Goal: Task Accomplishment & Management: Manage account settings

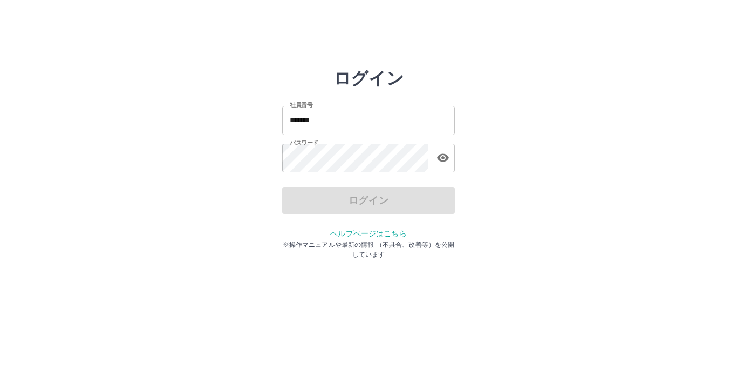
click at [324, 123] on input "*******" at bounding box center [368, 120] width 173 height 29
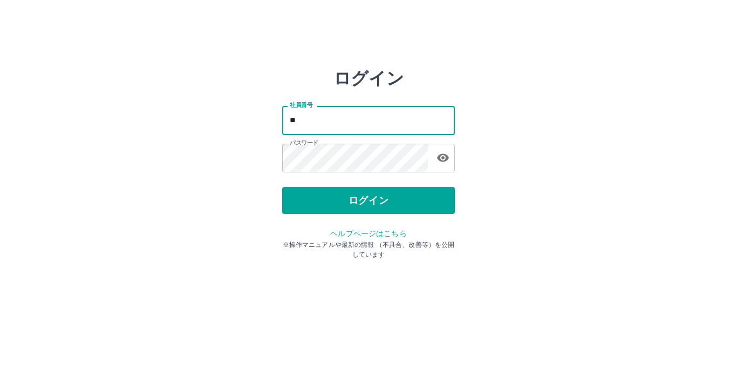
type input "*"
type input "*******"
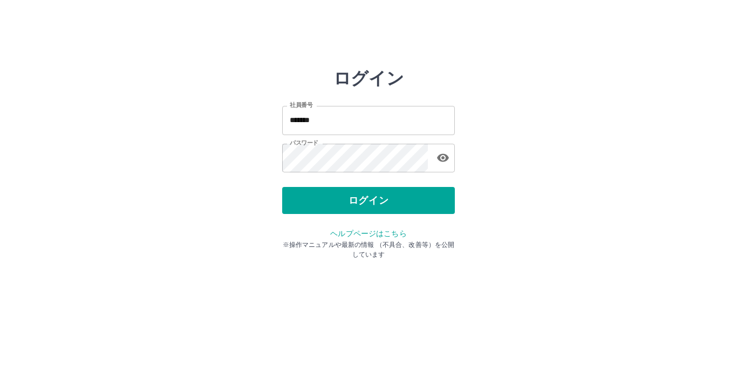
click at [219, 241] on html "ログイン 社員番号 ******* 社員番号 パスワード パスワード ログイン ヘルプページはこちら ※操作マニュアルや最新の情報 （不具合、改善等）を公開し…" at bounding box center [368, 120] width 737 height 241
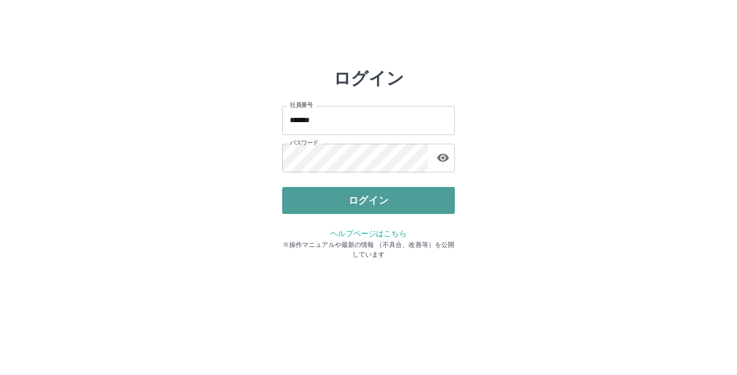
click at [374, 194] on button "ログイン" at bounding box center [368, 200] width 173 height 27
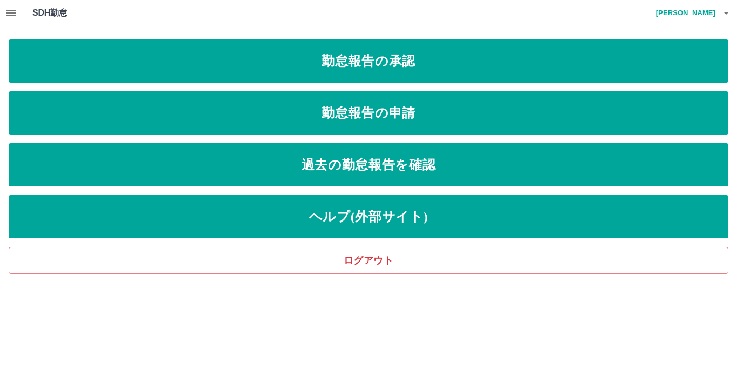
click at [9, 6] on button "button" at bounding box center [11, 13] width 22 height 26
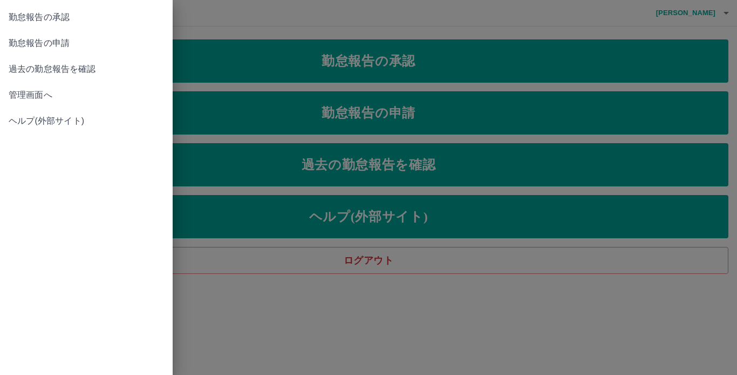
click at [9, 6] on link "勤怠報告の承認" at bounding box center [86, 17] width 173 height 26
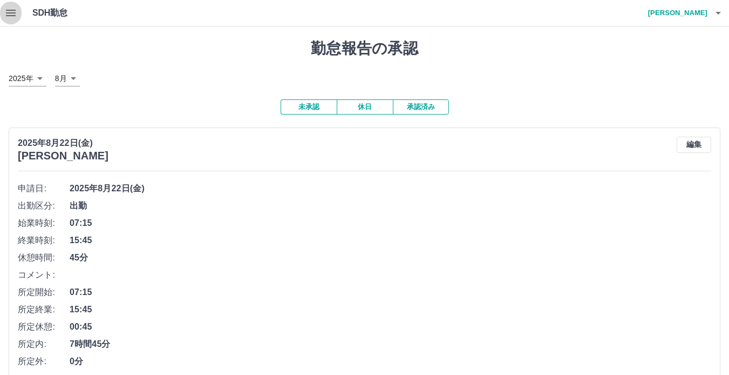
click at [9, 14] on icon "button" at bounding box center [10, 12] width 13 height 13
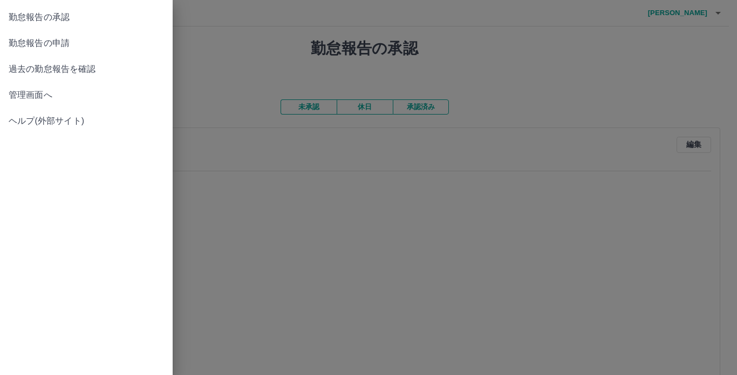
click at [40, 88] on link "管理画面へ" at bounding box center [86, 95] width 173 height 26
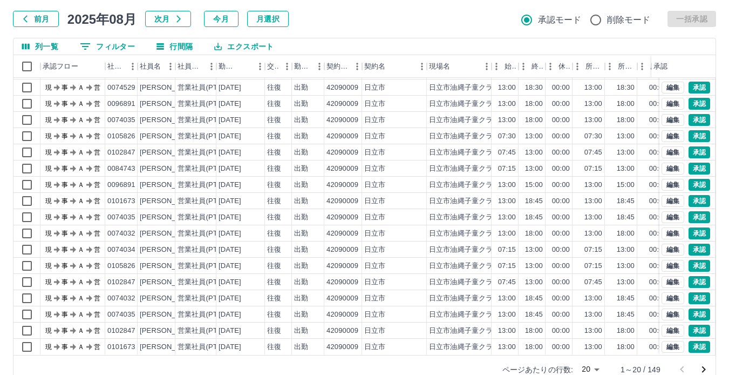
scroll to position [81, 0]
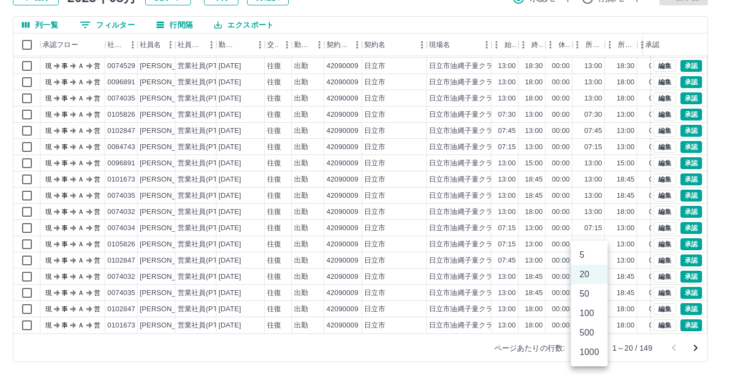
click at [593, 346] on body "SDH勤怠 萩谷　三恵 勤務実績承認 前月 2025年08月 次月 今月 月選択 承認モード 削除モード 一括承認 列一覧 0 フィルター 行間隔 エクスポー…" at bounding box center [364, 147] width 729 height 456
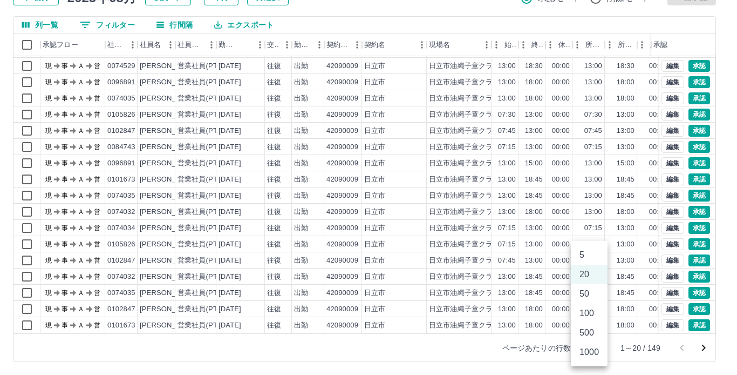
click at [593, 355] on li "1000" at bounding box center [589, 351] width 37 height 19
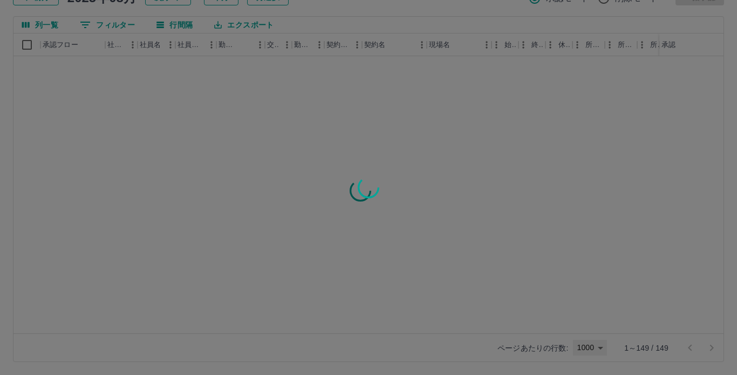
type input "****"
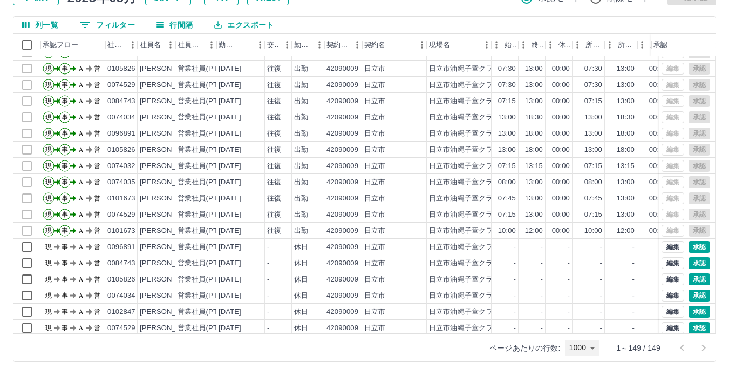
scroll to position [336, 0]
click at [685, 226] on div "編集 承認" at bounding box center [686, 230] width 49 height 12
click at [282, 230] on div "往復" at bounding box center [278, 230] width 27 height 16
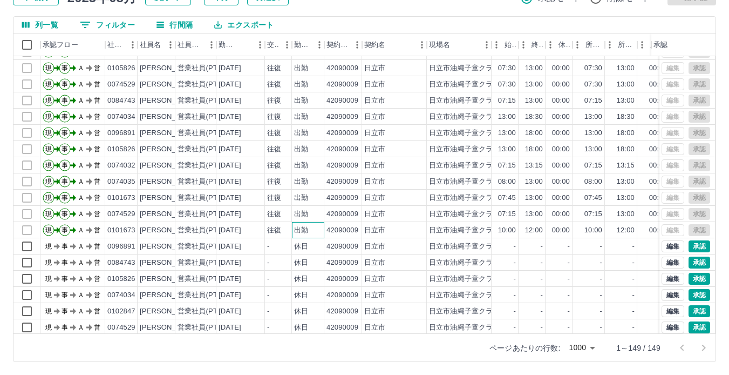
click at [303, 232] on div "出勤" at bounding box center [301, 230] width 14 height 10
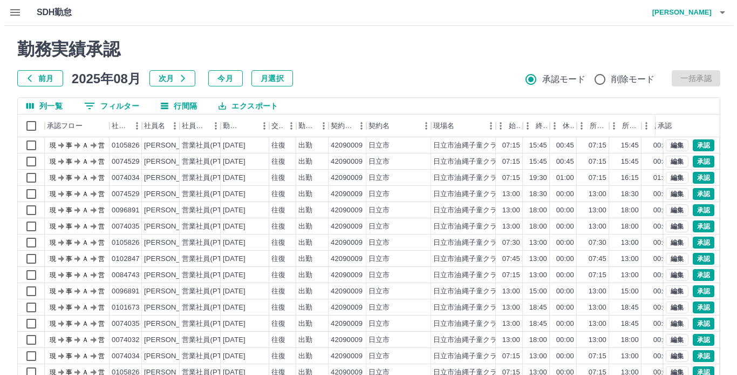
scroll to position [0, 0]
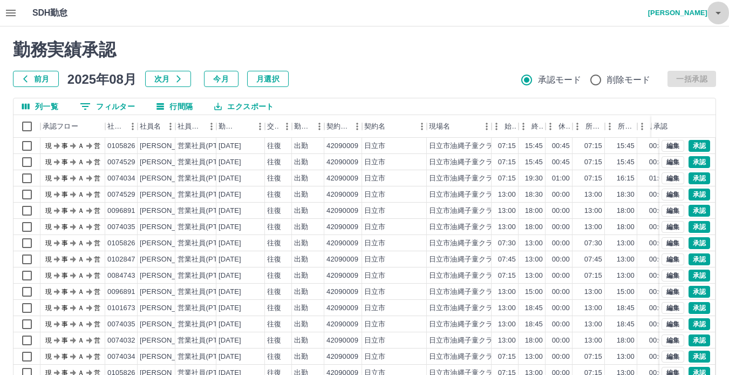
click at [722, 12] on icon "button" at bounding box center [718, 12] width 13 height 13
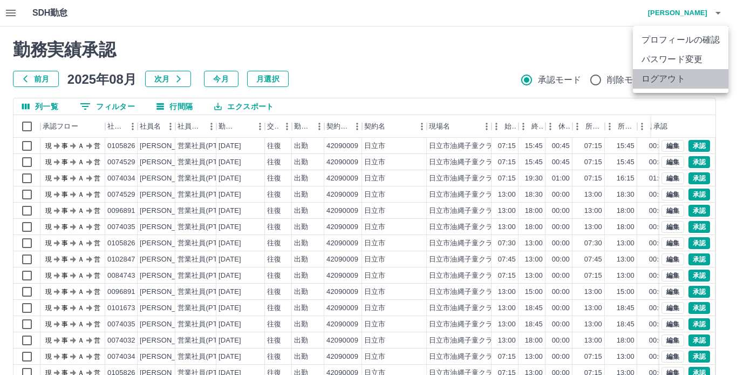
click at [665, 80] on li "ログアウト" at bounding box center [681, 78] width 96 height 19
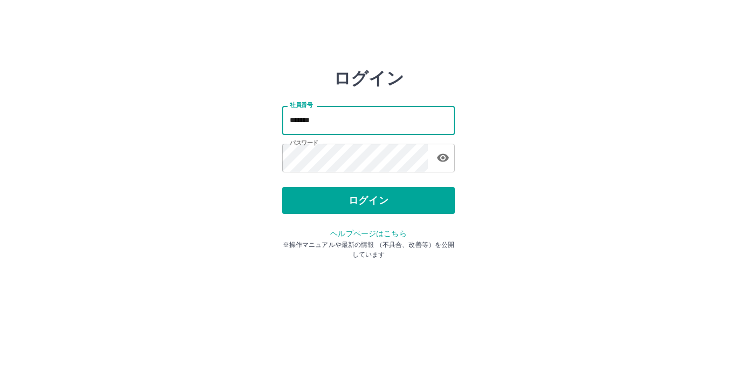
click at [359, 112] on input "*******" at bounding box center [368, 120] width 173 height 29
type input "*"
type input "*******"
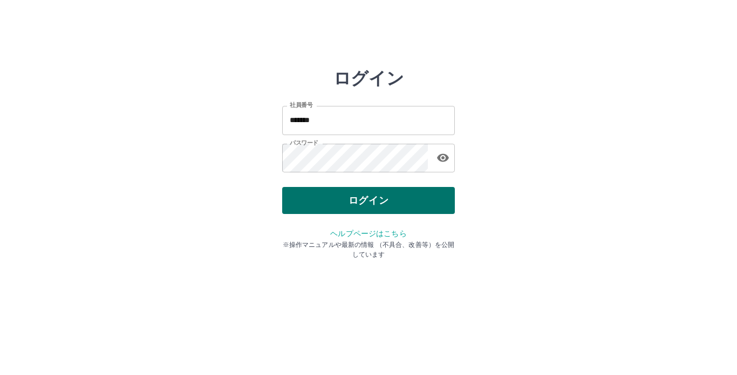
drag, startPoint x: 225, startPoint y: 200, endPoint x: 294, endPoint y: 196, distance: 68.7
click at [294, 196] on div "ログイン 社員番号 ******* 社員番号 パスワード パスワード ログイン ヘルプページはこちら ※操作マニュアルや最新の情報 （不具合、改善等）を公開し…" at bounding box center [369, 154] width 648 height 173
click at [294, 196] on button "ログイン" at bounding box center [368, 200] width 173 height 27
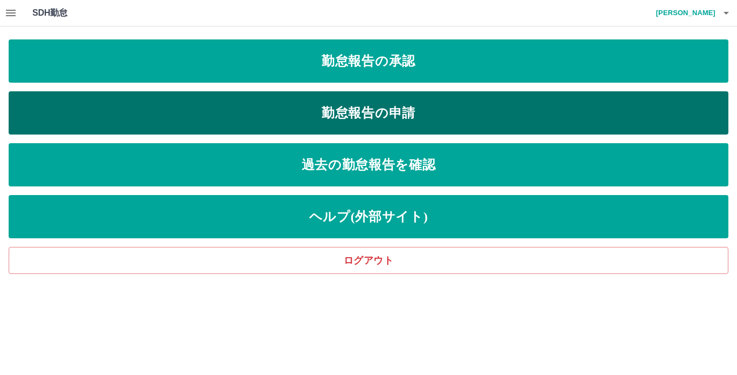
click at [348, 108] on link "勤怠報告の申請" at bounding box center [369, 112] width 720 height 43
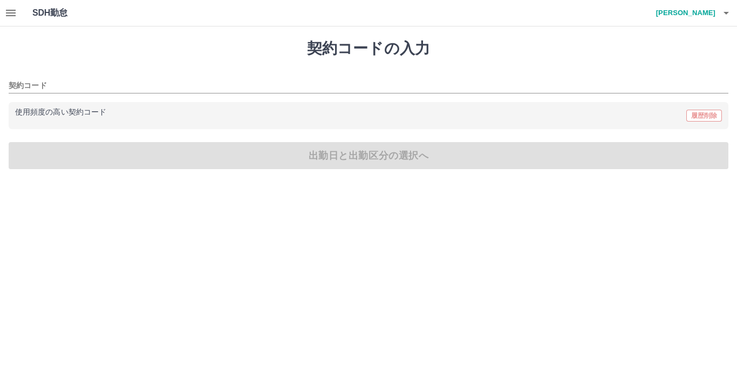
click at [8, 14] on icon "button" at bounding box center [10, 12] width 13 height 13
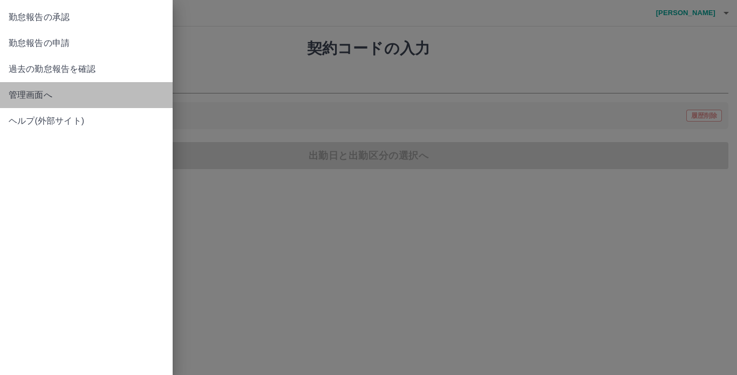
click at [27, 90] on span "管理画面へ" at bounding box center [86, 95] width 155 height 13
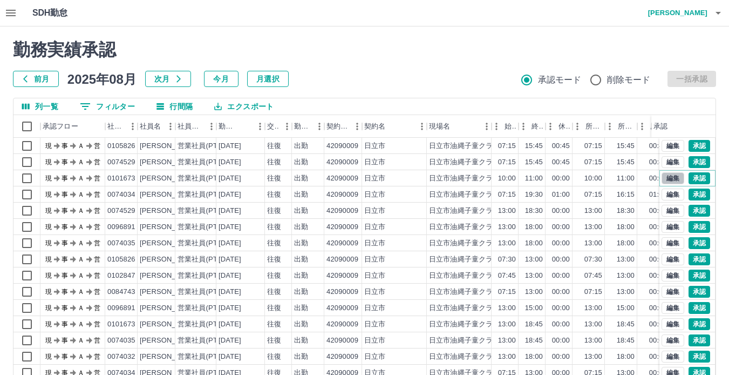
click at [662, 176] on button "編集" at bounding box center [673, 178] width 23 height 12
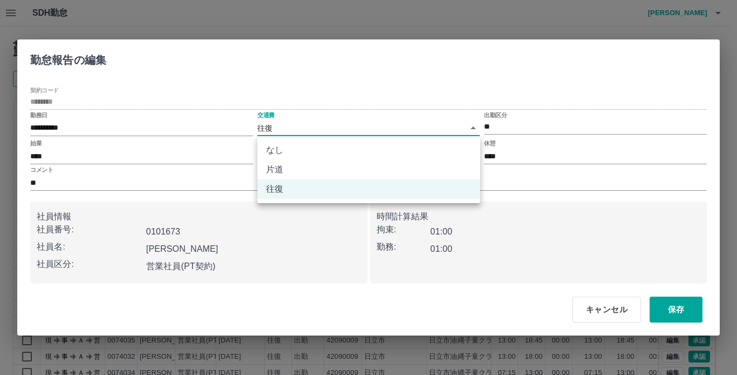
click at [273, 127] on body "SDH勤怠 萩谷　三恵 勤務実績承認 前月 2025年08月 次月 今月 月選択 承認モード 削除モード 一括承認 列一覧 0 フィルター 行間隔 エクスポー…" at bounding box center [368, 228] width 737 height 456
click at [274, 146] on li "なし" at bounding box center [368, 149] width 223 height 19
type input "****"
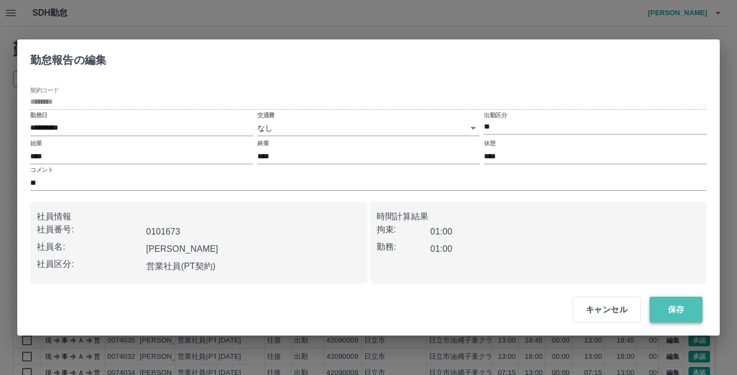
click at [671, 310] on button "保存" at bounding box center [676, 309] width 53 height 26
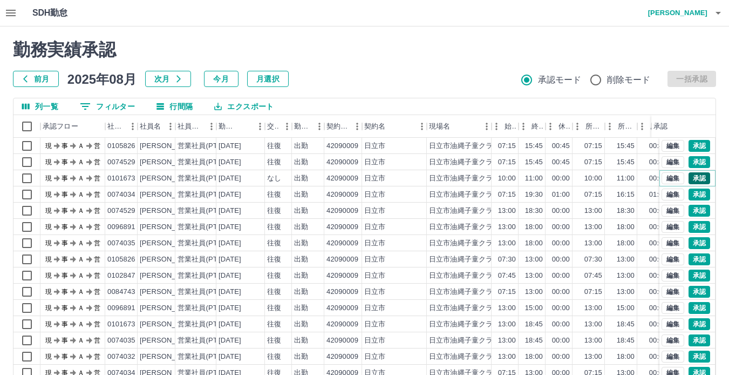
click at [690, 178] on button "承認" at bounding box center [700, 178] width 22 height 12
click at [662, 304] on button "編集" at bounding box center [673, 308] width 23 height 12
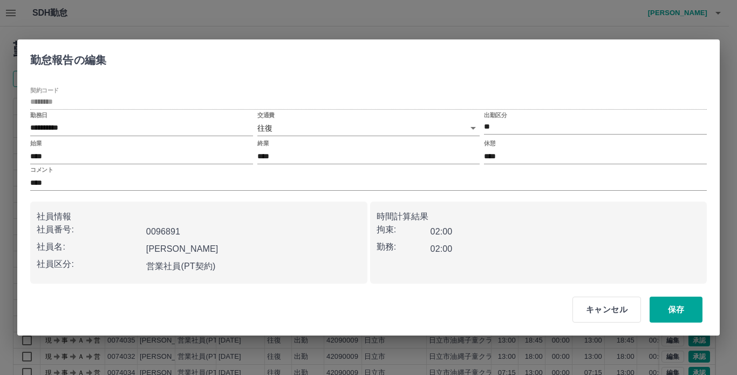
click at [458, 133] on body "SDH勤怠 萩谷　三恵 勤務実績承認 前月 2025年08月 次月 今月 月選択 承認モード 削除モード 一括承認 列一覧 0 フィルター 行間隔 エクスポー…" at bounding box center [368, 228] width 737 height 456
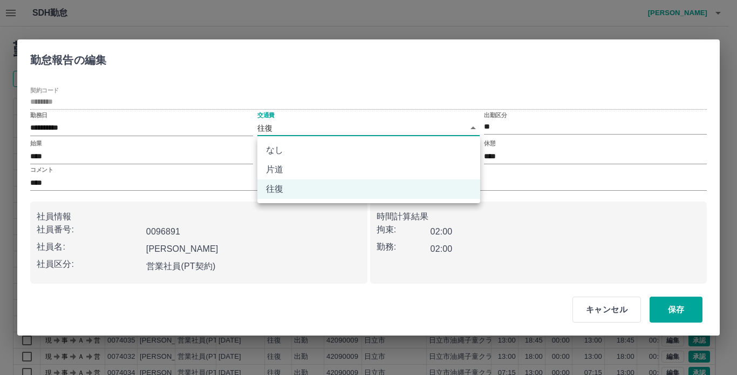
click at [308, 151] on li "なし" at bounding box center [368, 149] width 223 height 19
type input "****"
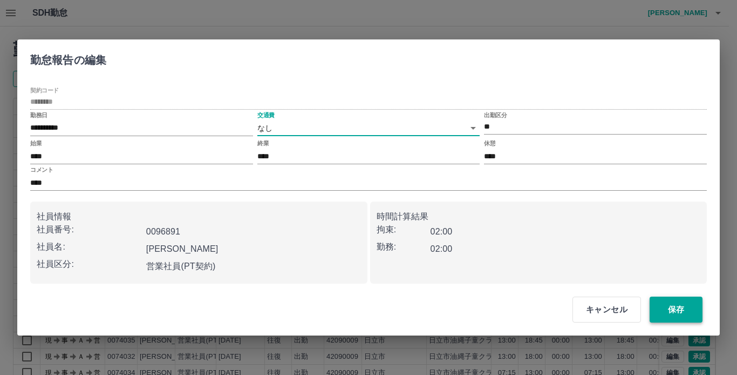
click at [667, 311] on button "保存" at bounding box center [676, 309] width 53 height 26
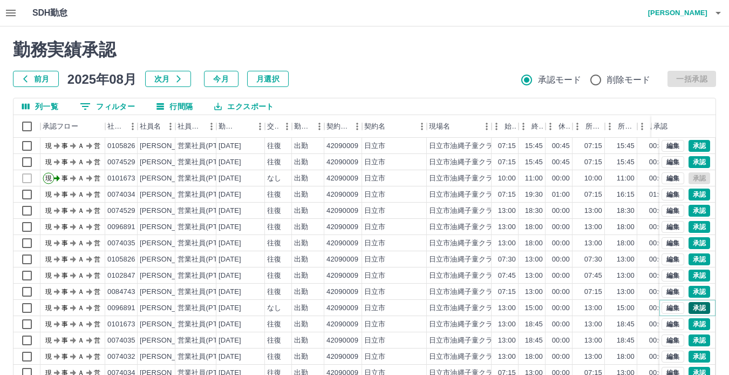
click at [692, 307] on button "承認" at bounding box center [700, 308] width 22 height 12
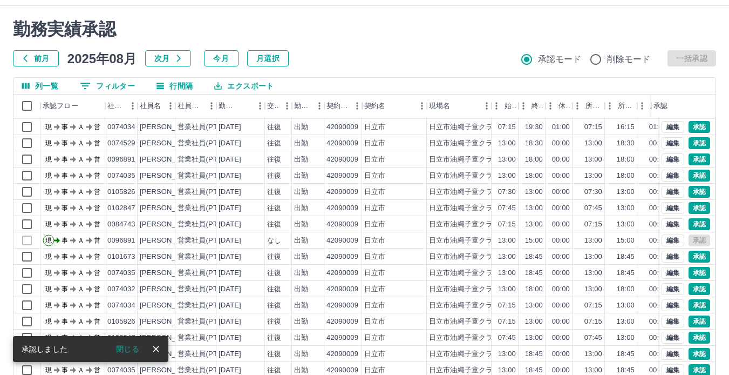
scroll to position [81, 0]
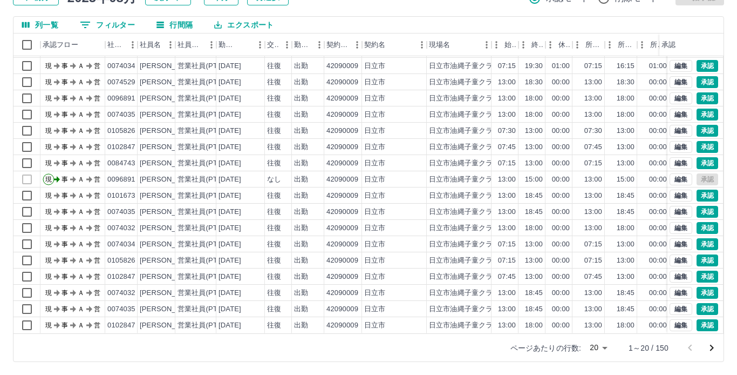
click at [595, 346] on body "SDH勤怠 萩谷　三恵 勤務実績承認 前月 2025年08月 次月 今月 月選択 承認モード 削除モード 一括承認 列一覧 0 フィルター 行間隔 エクスポー…" at bounding box center [368, 147] width 737 height 456
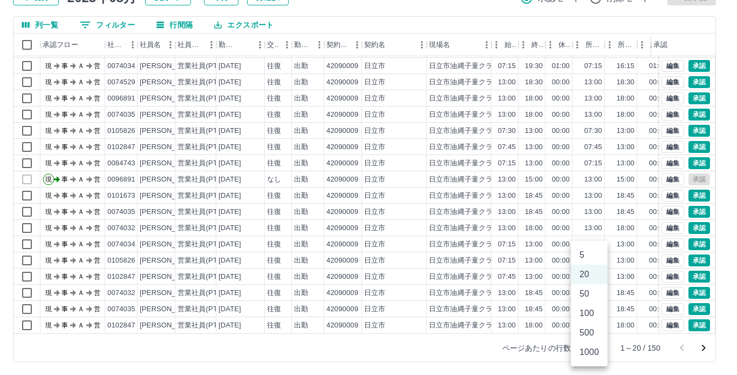
click at [593, 356] on li "1000" at bounding box center [589, 351] width 37 height 19
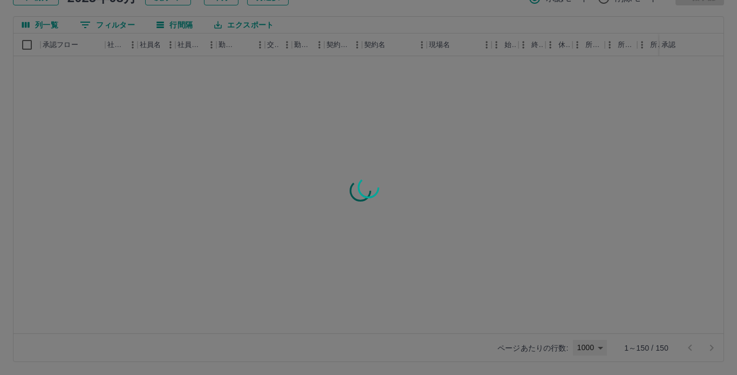
type input "****"
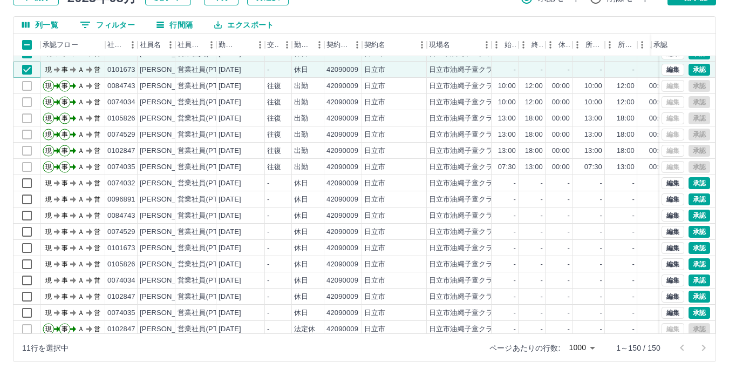
scroll to position [711, 0]
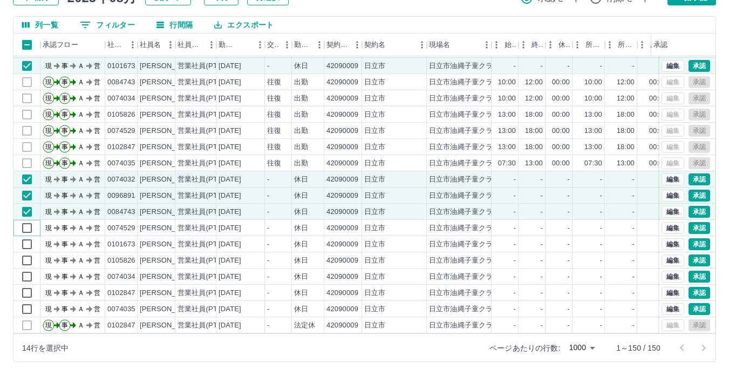
click at [27, 242] on div "現 事 Ａ 営 0074035 清水　未奈美 営業社員(PT契約) 2025-08-13 - 休日 42090009 日立市 日立市油縄子童クラブ - - -…" at bounding box center [456, 195] width 886 height 372
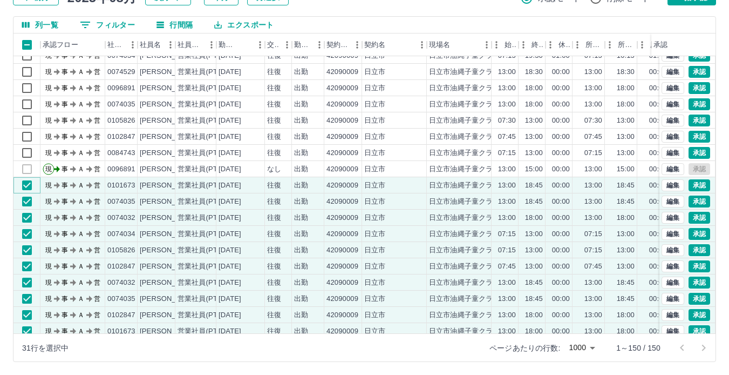
scroll to position [0, 0]
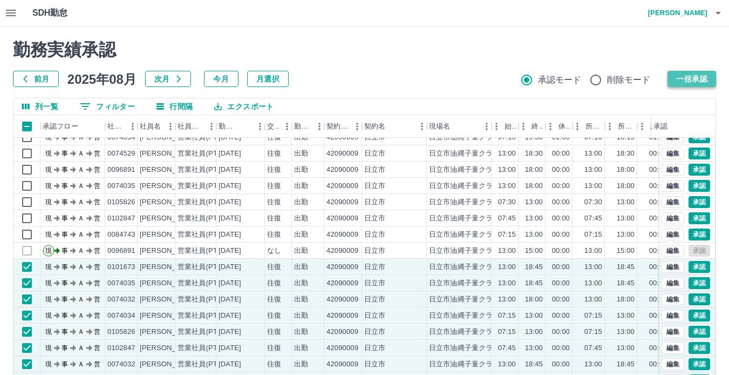
click at [702, 72] on button "一括承認" at bounding box center [692, 79] width 49 height 16
click at [705, 80] on button "一括承認" at bounding box center [692, 79] width 49 height 16
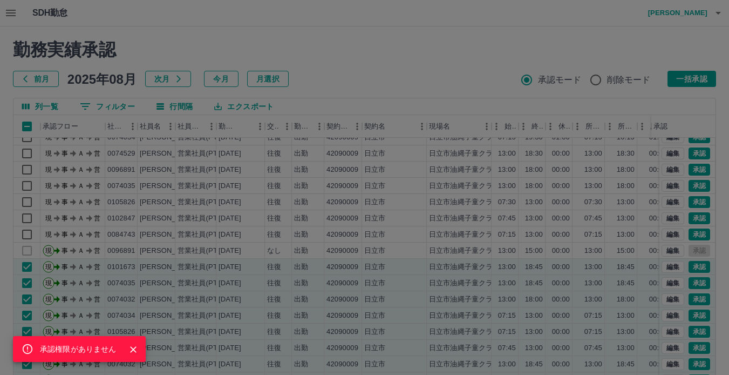
click at [132, 345] on icon "Close" at bounding box center [133, 349] width 11 height 11
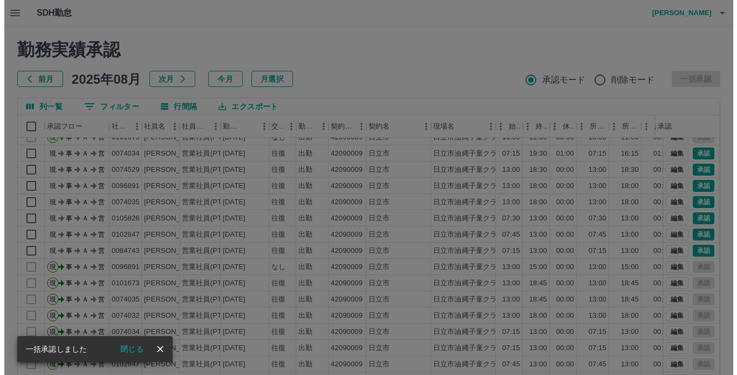
scroll to position [73, 0]
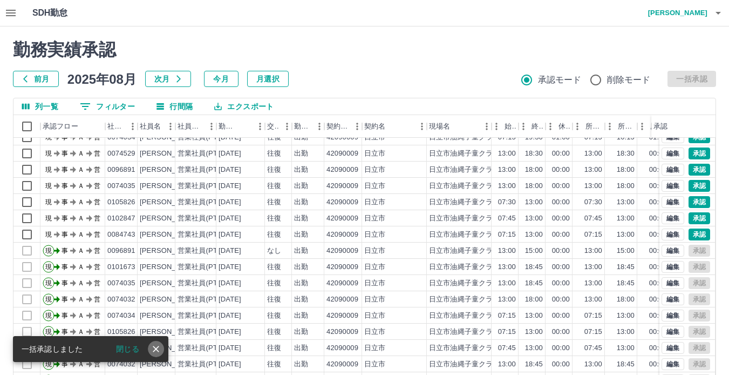
click at [159, 348] on icon "close" at bounding box center [156, 348] width 11 height 11
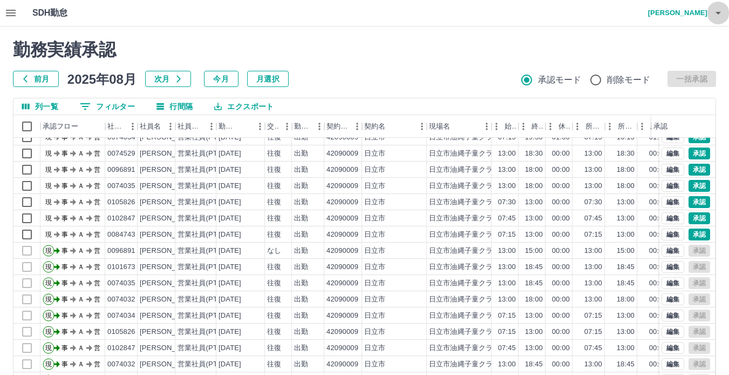
click at [719, 15] on icon "button" at bounding box center [718, 12] width 13 height 13
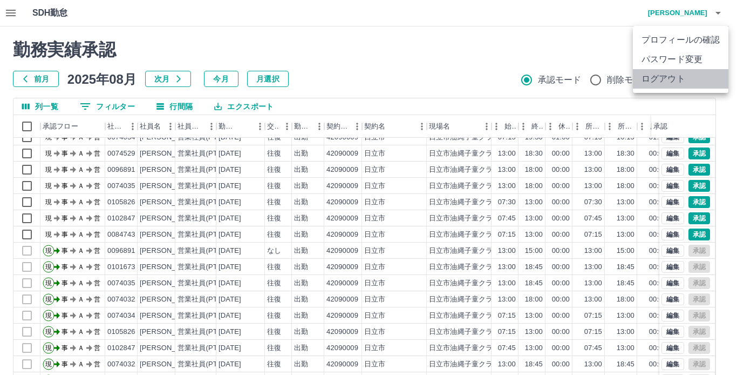
click at [674, 76] on li "ログアウト" at bounding box center [681, 78] width 96 height 19
